Goal: Obtain resource: Obtain resource

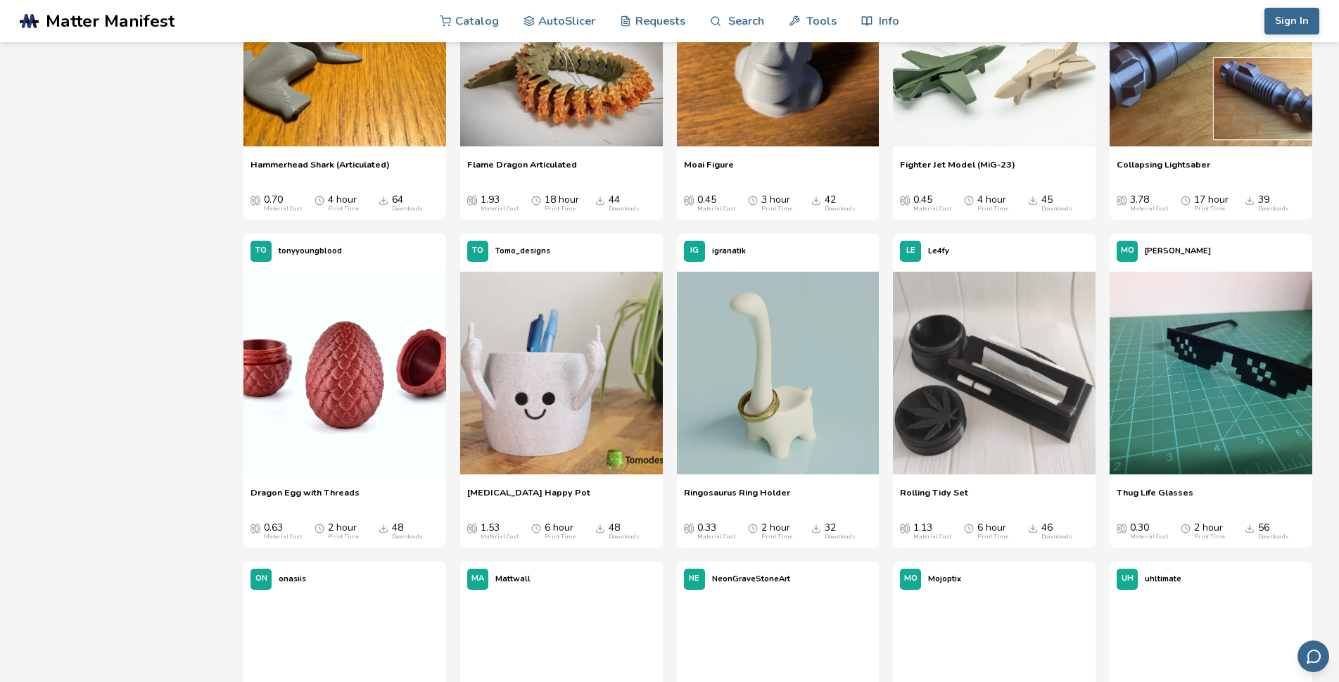
scroll to position [1056, 0]
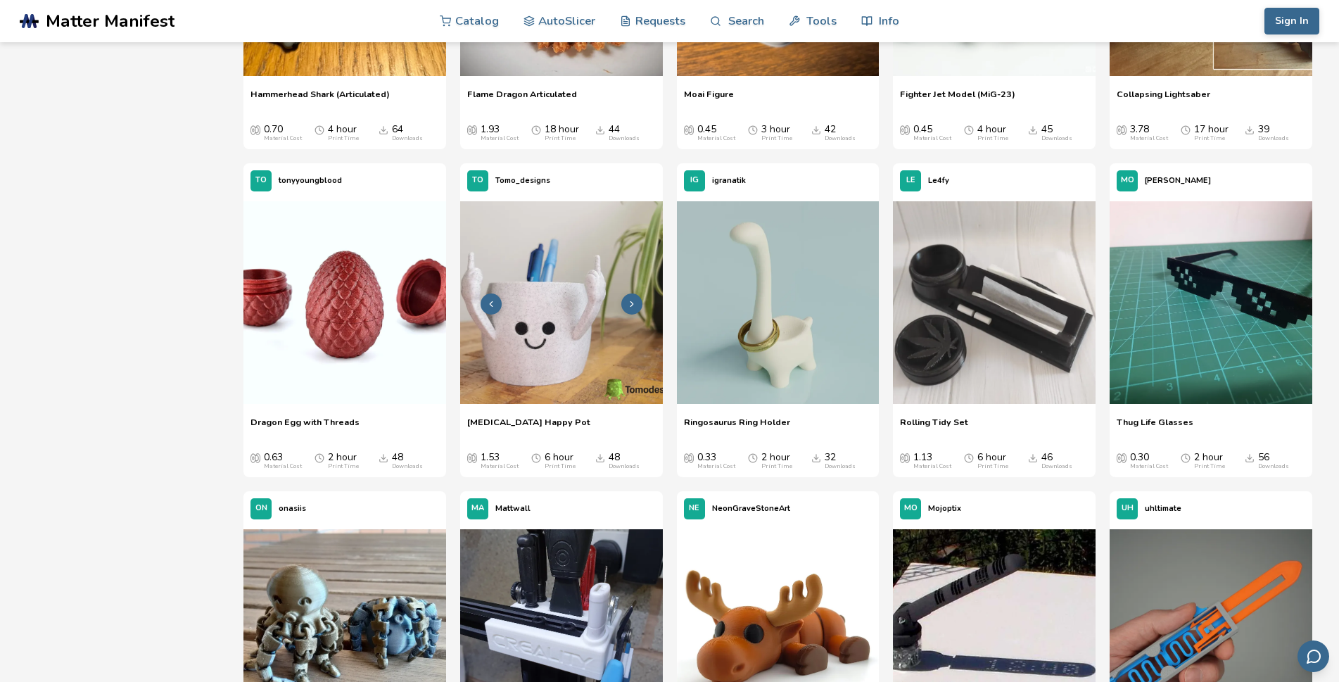
click at [561, 324] on img at bounding box center [561, 302] width 203 height 203
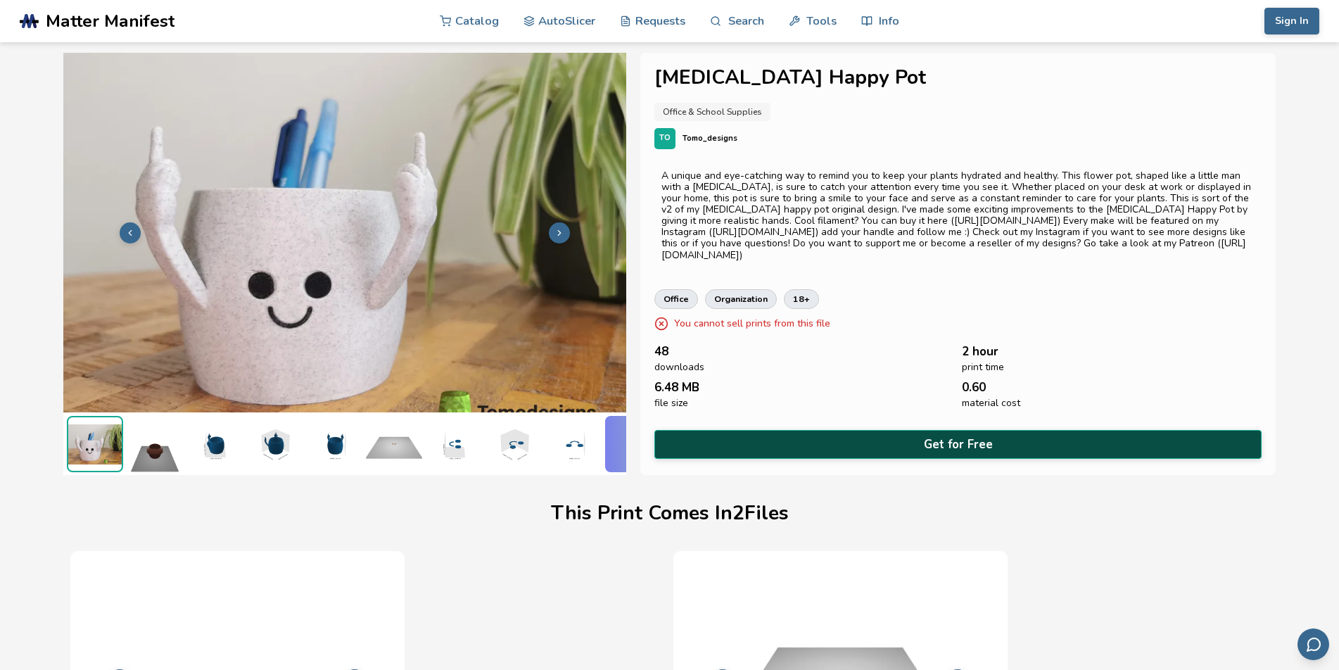
click at [937, 443] on button "Get for Free" at bounding box center [958, 444] width 608 height 29
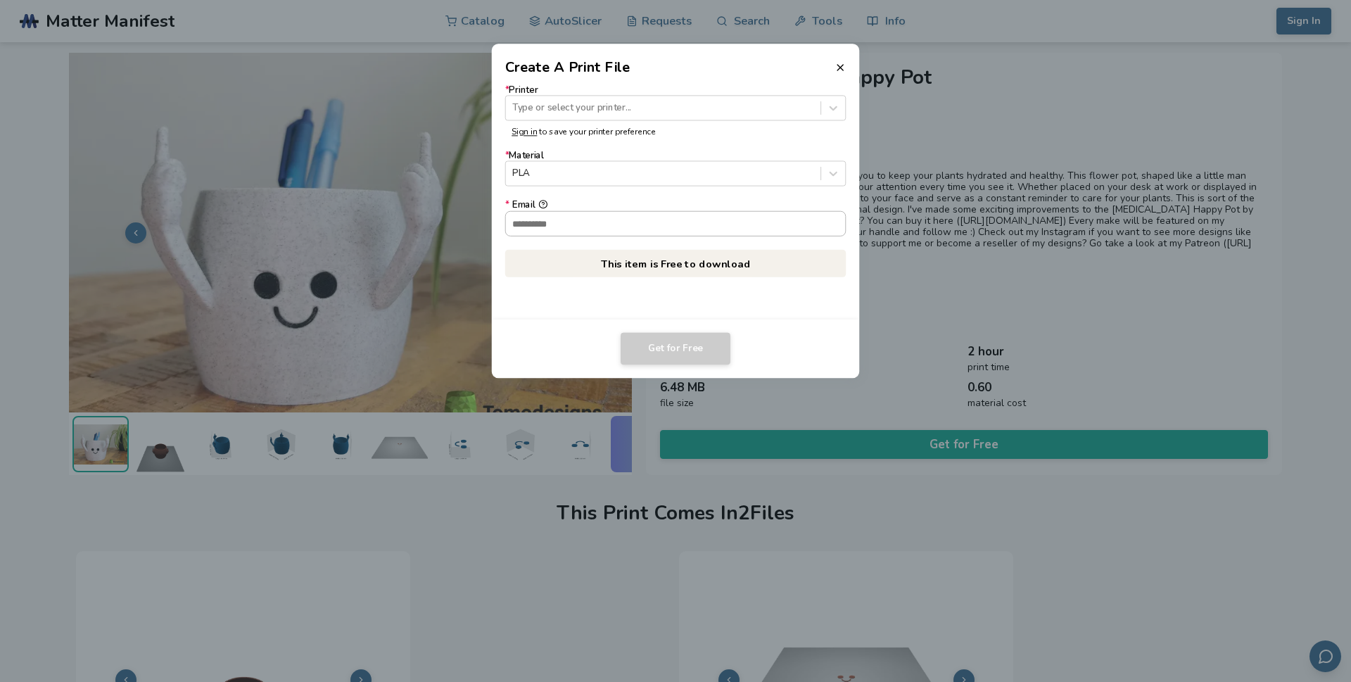
click at [604, 225] on input "* Email" at bounding box center [676, 223] width 340 height 24
type input "**********"
click at [545, 106] on div at bounding box center [662, 107] width 301 height 13
click at [843, 107] on div at bounding box center [833, 108] width 24 height 24
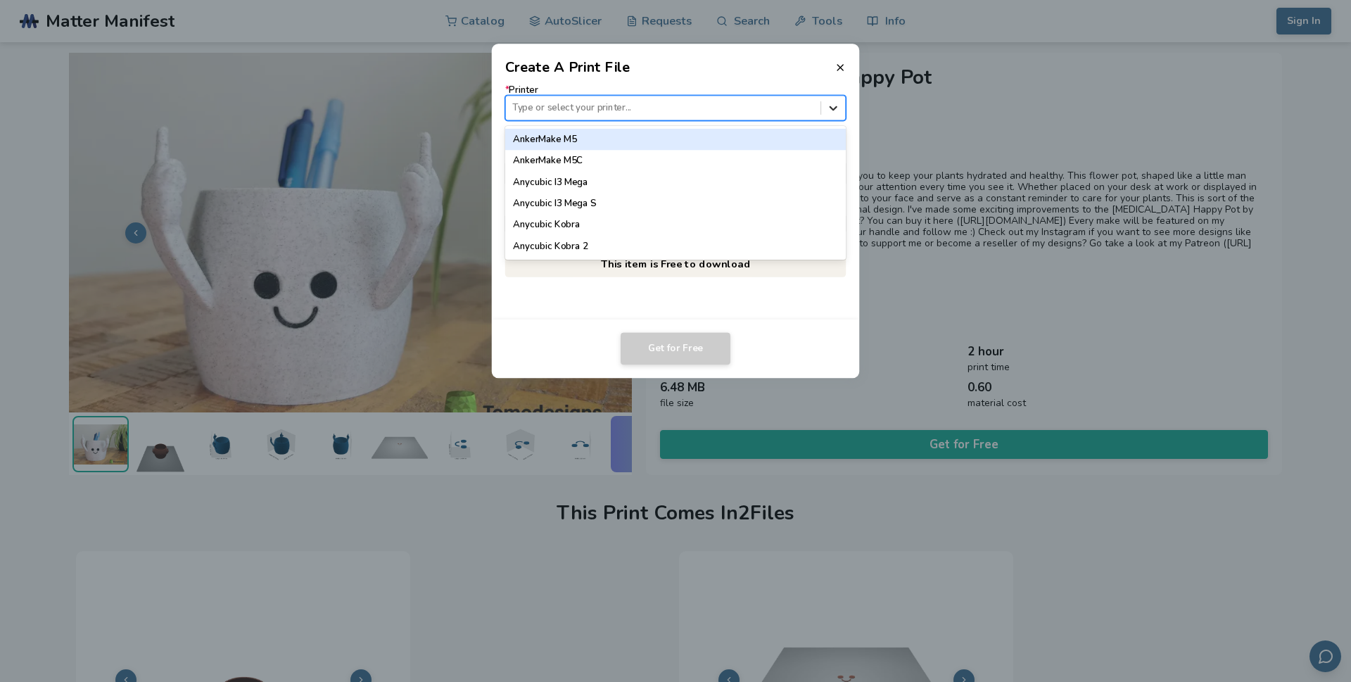
click at [839, 107] on icon at bounding box center [833, 107] width 13 height 13
click at [749, 150] on div "AnkerMake M5C" at bounding box center [675, 160] width 341 height 21
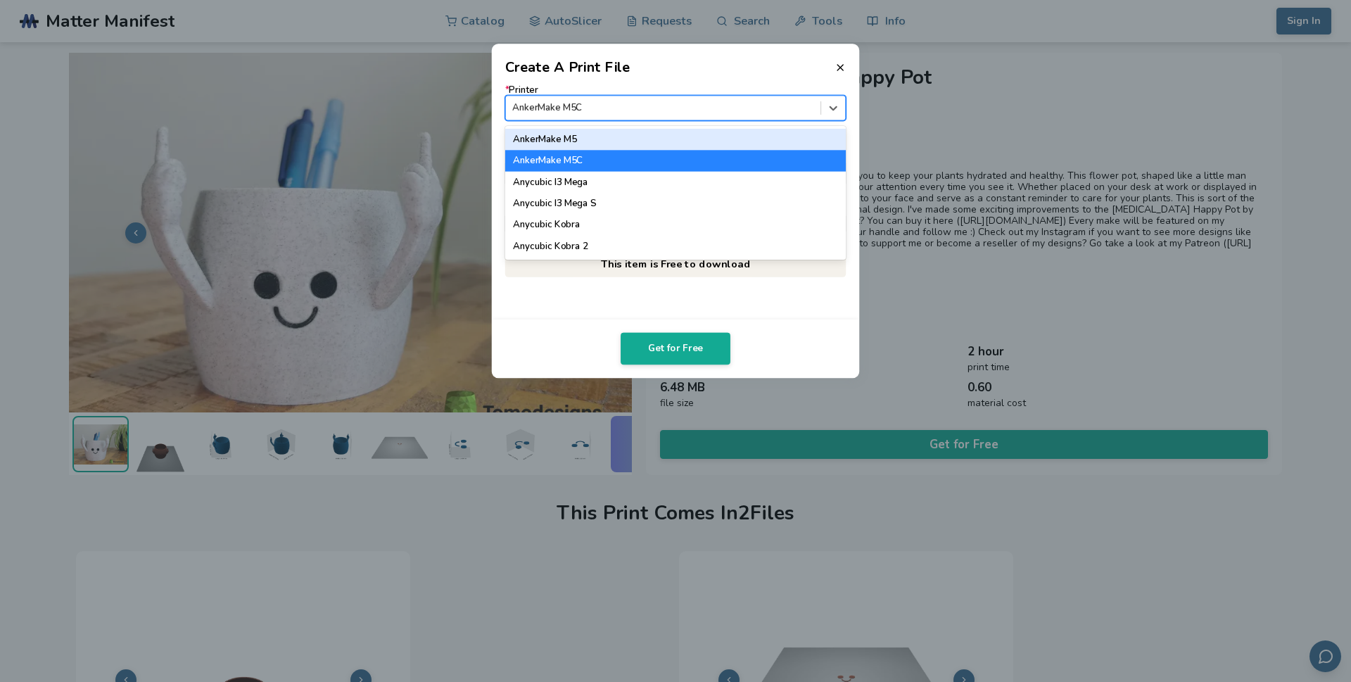
click at [762, 105] on div at bounding box center [662, 107] width 301 height 13
click at [832, 103] on icon at bounding box center [833, 107] width 13 height 13
click at [835, 103] on icon at bounding box center [833, 107] width 13 height 13
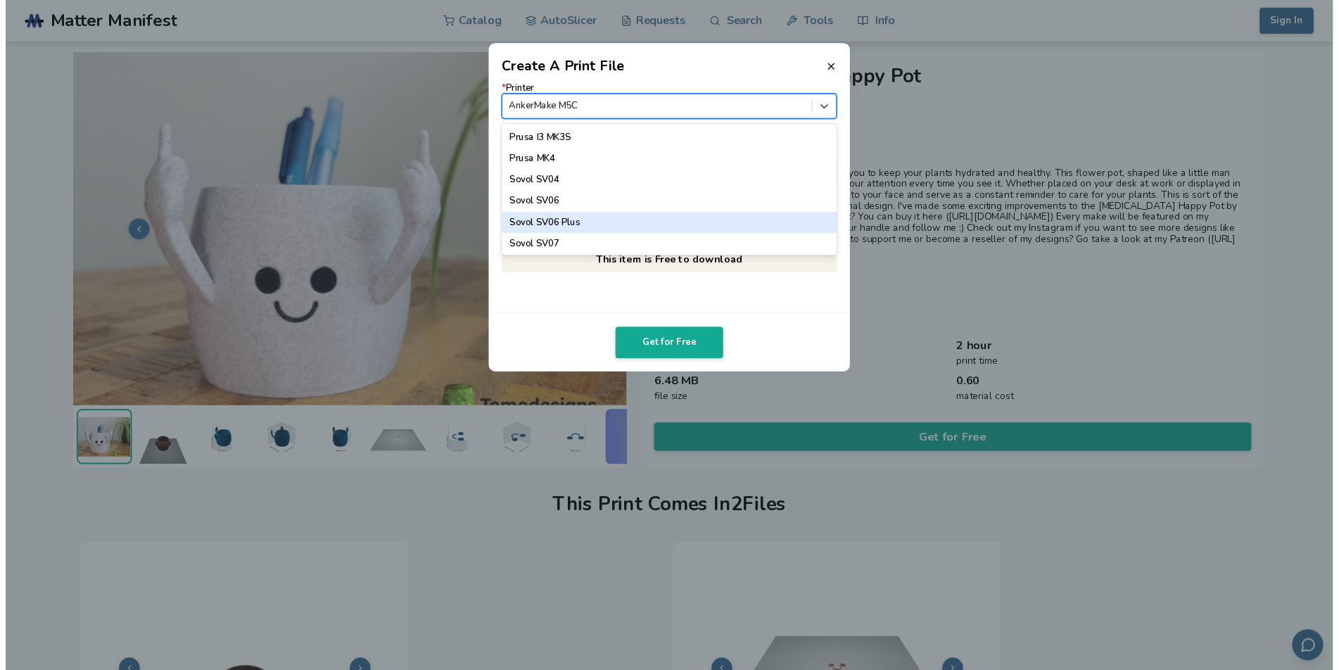
scroll to position [1240, 0]
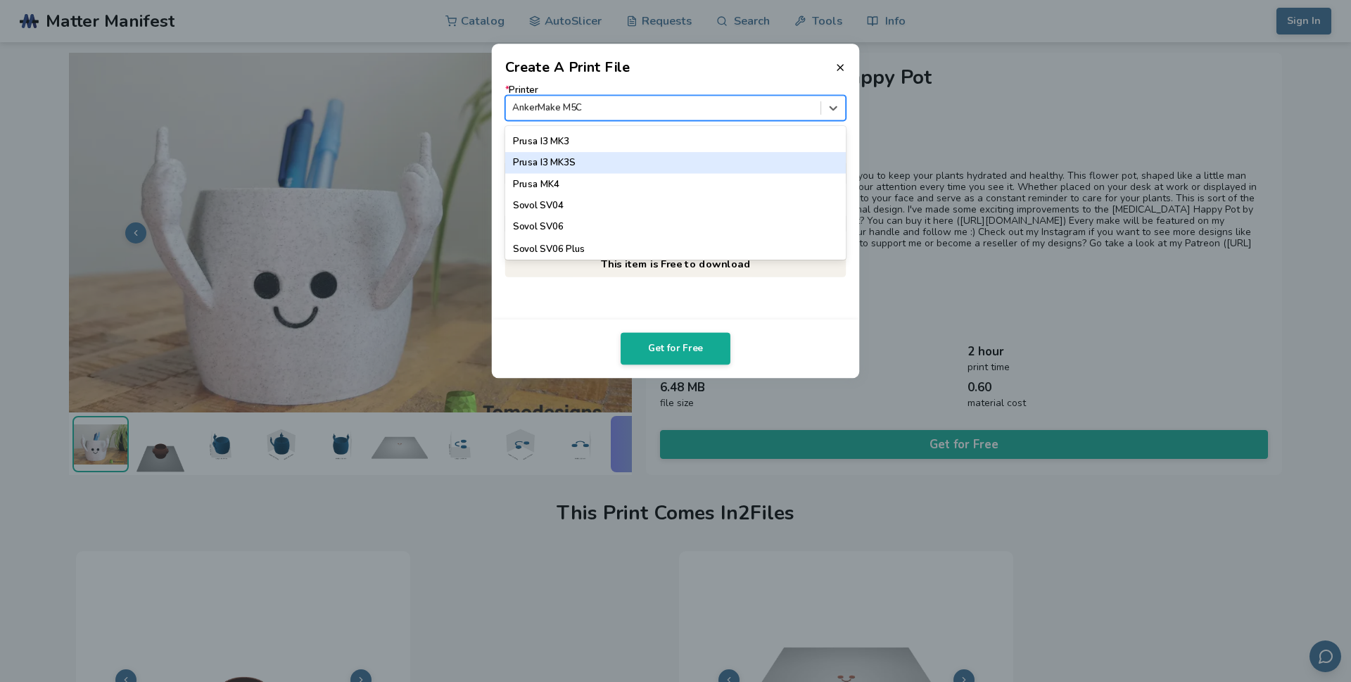
click at [576, 161] on div "Prusa I3 MK3S" at bounding box center [675, 162] width 341 height 21
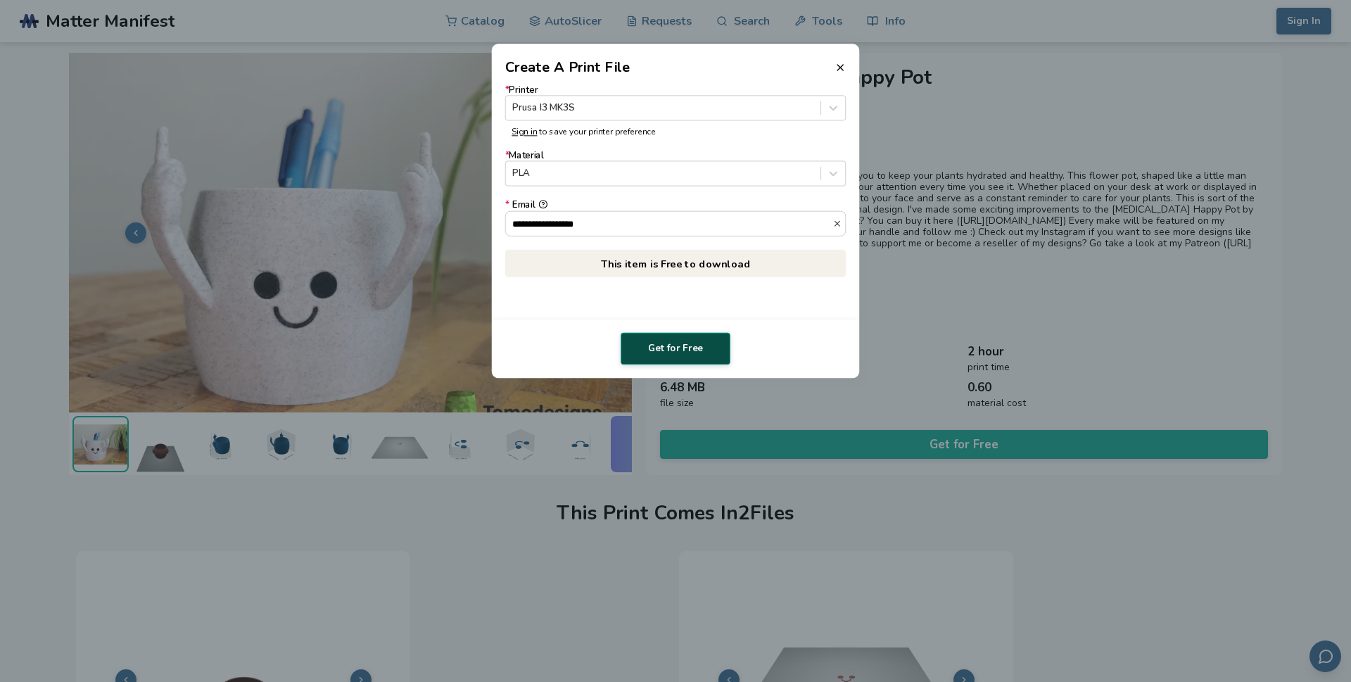
click at [674, 343] on button "Get for Free" at bounding box center [676, 349] width 110 height 32
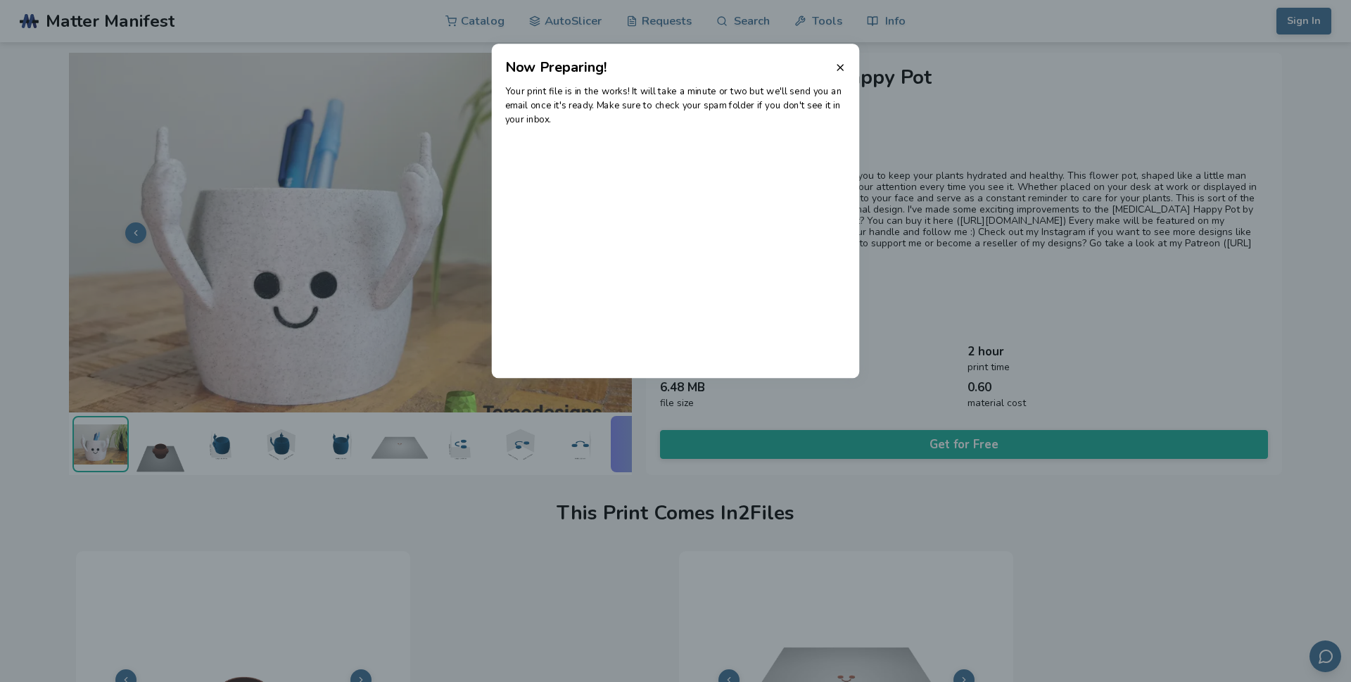
click at [839, 58] on header "Now Preparing!" at bounding box center [676, 61] width 368 height 34
click at [839, 71] on icon at bounding box center [840, 67] width 11 height 11
